Goal: Obtain resource: Download file/media

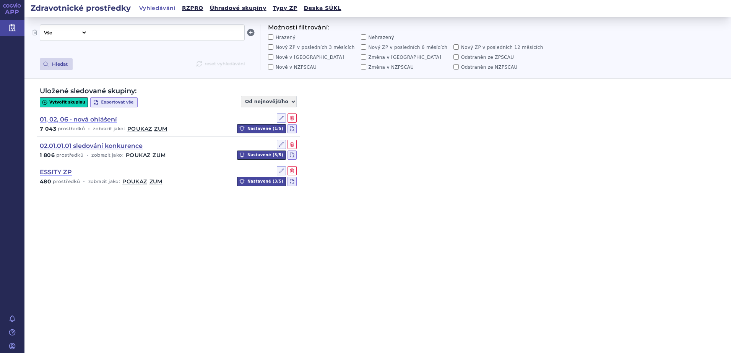
click at [84, 33] on select "Vše Název/Kód ZP Výrobce Ohlašovatel Typ ZP Úhradová skupina Kategorie ZUM Spis…" at bounding box center [63, 32] width 47 height 13
click at [40, 26] on select "Vše Název/Kód ZP Výrobce Ohlašovatel Typ ZP Úhradová skupina Kategorie ZUM Spis…" at bounding box center [63, 32] width 47 height 13
select select "filter-category-tree"
click at [101, 30] on span at bounding box center [166, 33] width 149 height 10
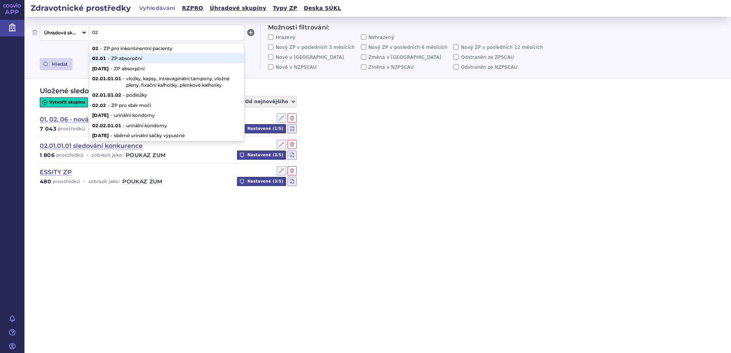
click at [104, 54] on li "02.01 - ZP absorpční" at bounding box center [166, 58] width 155 height 10
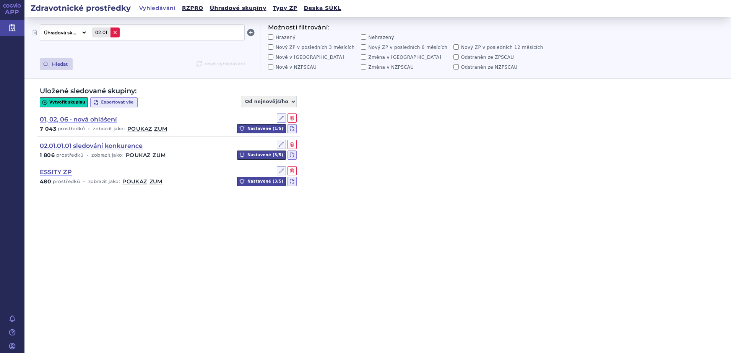
click at [117, 34] on icon at bounding box center [115, 32] width 6 height 6
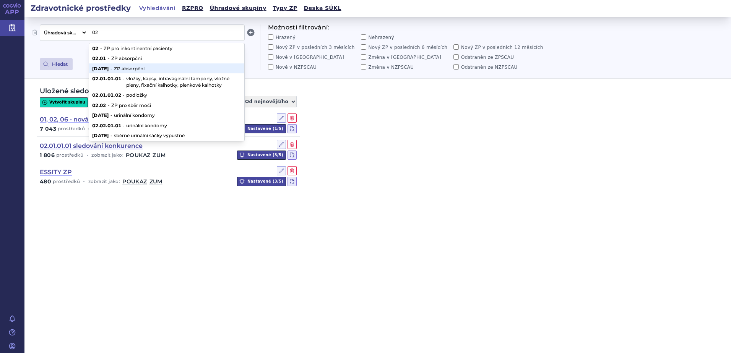
click at [116, 73] on li "02.01.01 - ZP absorpční" at bounding box center [166, 69] width 155 height 10
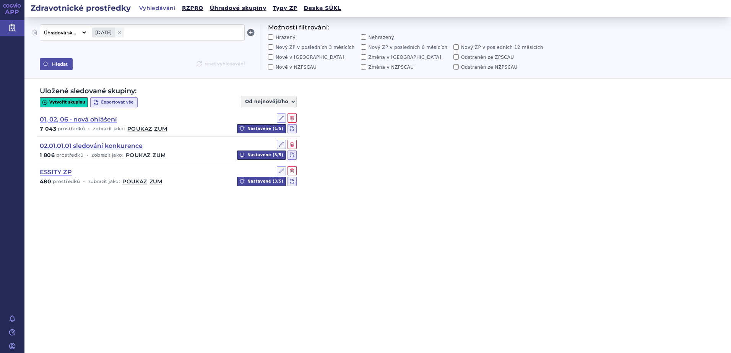
click at [56, 66] on button "Hledat" at bounding box center [56, 64] width 33 height 12
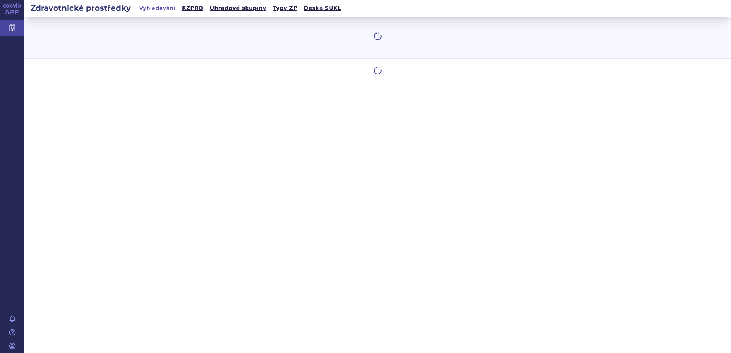
select select "filter-category-tree"
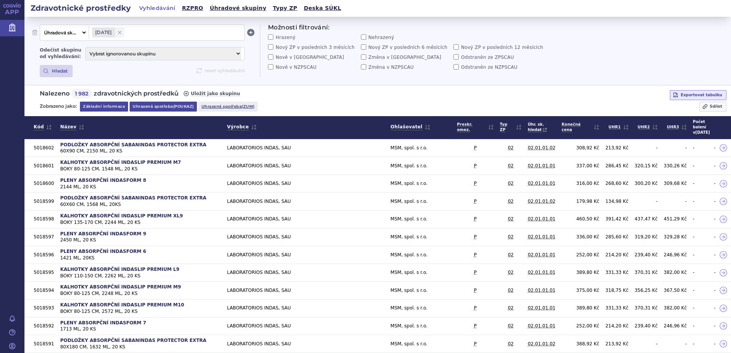
click at [169, 106] on link "Uhrazená spotřeba (poukaz)" at bounding box center [163, 107] width 67 height 10
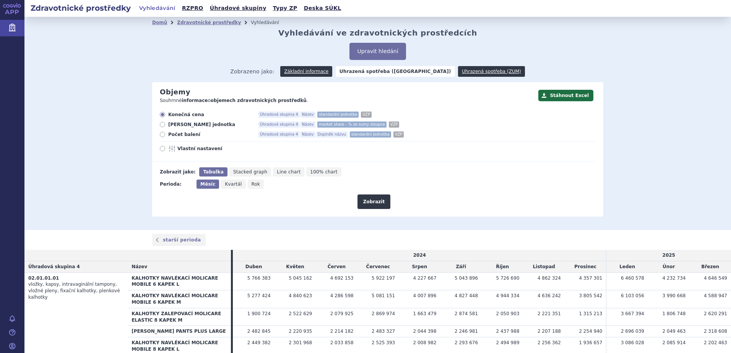
click at [182, 152] on span "Vlastní nastavení" at bounding box center [219, 149] width 84 height 6
click at [166, 152] on input "Vlastní nastavení" at bounding box center [163, 149] width 5 height 5
radio input "true"
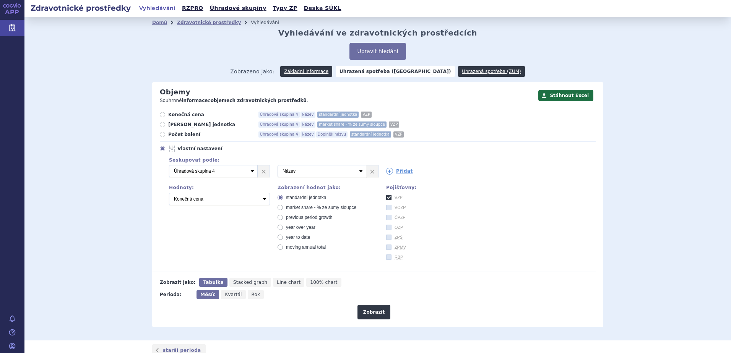
scroll to position [77, 0]
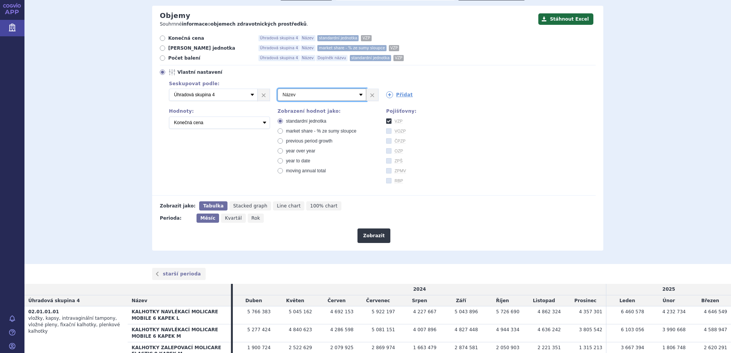
click at [361, 96] on select "Vyberte groupování Název Doplněk názvu Kód pojišťovny SÚKL kód Úhradová skupina…" at bounding box center [322, 95] width 89 height 12
click at [160, 59] on icon at bounding box center [162, 57] width 5 height 5
click at [161, 59] on input "Počet balení Úhradová skupina 4 Název Doplněk názvu standardní jednotka VZP" at bounding box center [163, 59] width 5 height 5
radio input "true"
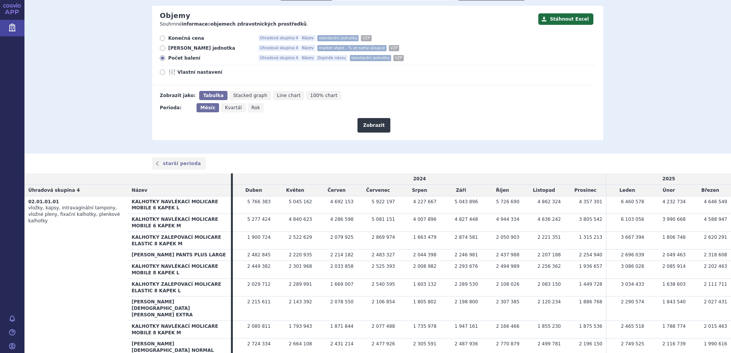
click at [252, 110] on span "Rok" at bounding box center [256, 107] width 9 height 5
click at [248, 108] on input "Rok" at bounding box center [250, 105] width 5 height 5
radio input "true"
click at [370, 130] on button "Zobrazit" at bounding box center [374, 125] width 33 height 15
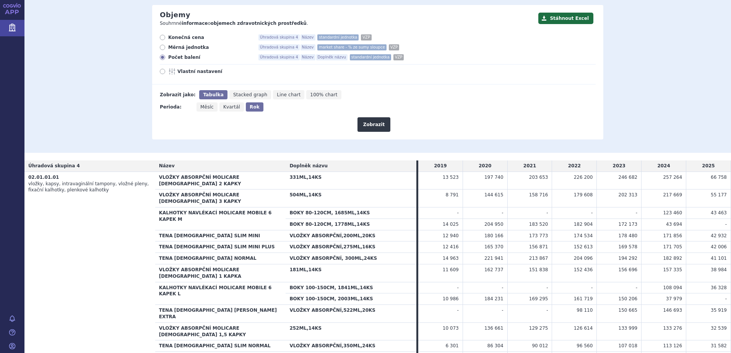
scroll to position [115, 0]
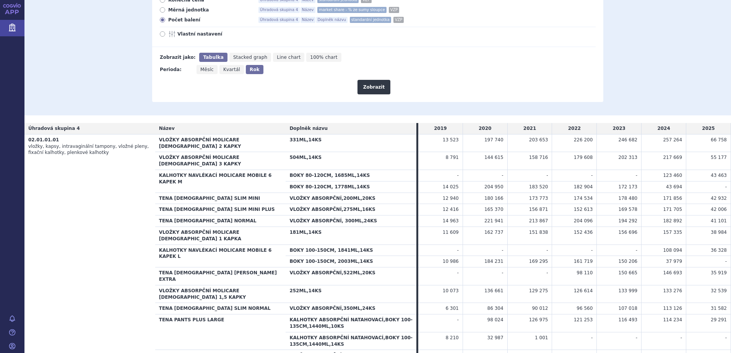
drag, startPoint x: 703, startPoint y: 138, endPoint x: 716, endPoint y: 240, distance: 102.7
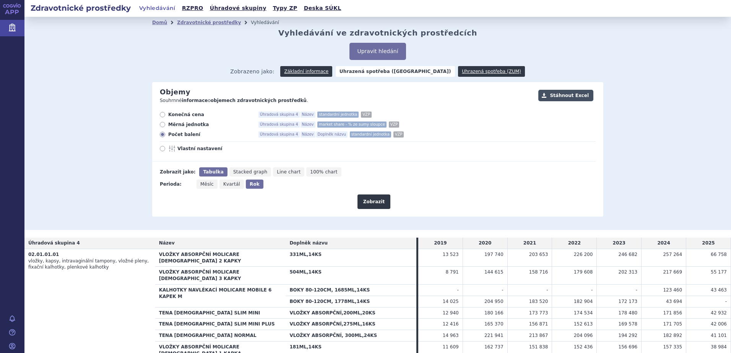
click at [568, 96] on button "Stáhnout Excel" at bounding box center [566, 95] width 55 height 11
